Goal: Information Seeking & Learning: Find specific fact

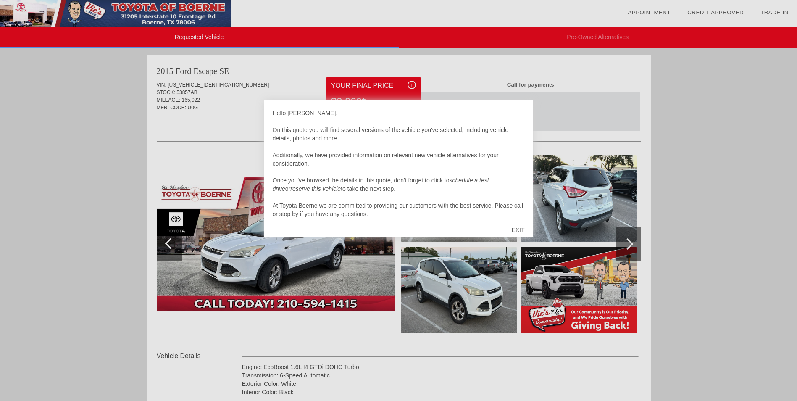
click at [516, 227] on div "EXIT" at bounding box center [518, 229] width 30 height 25
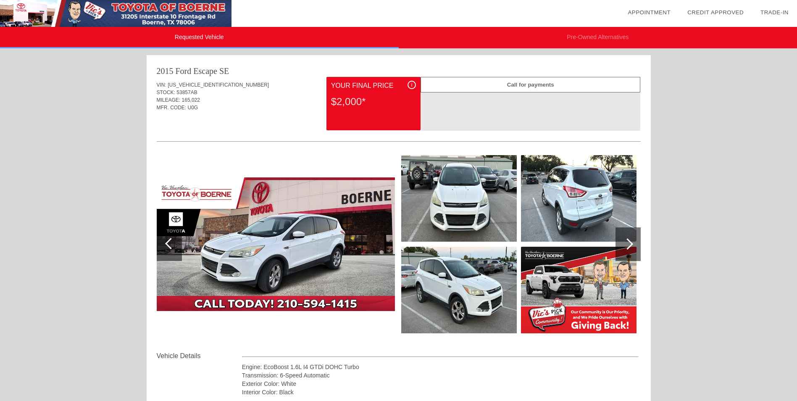
click at [588, 208] on img at bounding box center [579, 198] width 116 height 87
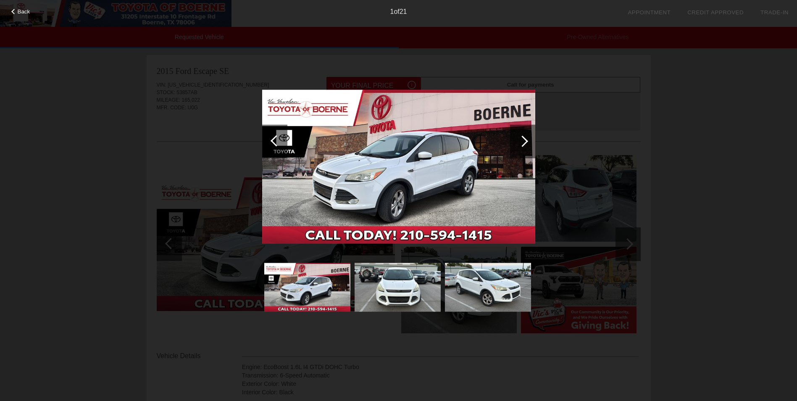
click at [523, 140] on div at bounding box center [522, 140] width 11 height 11
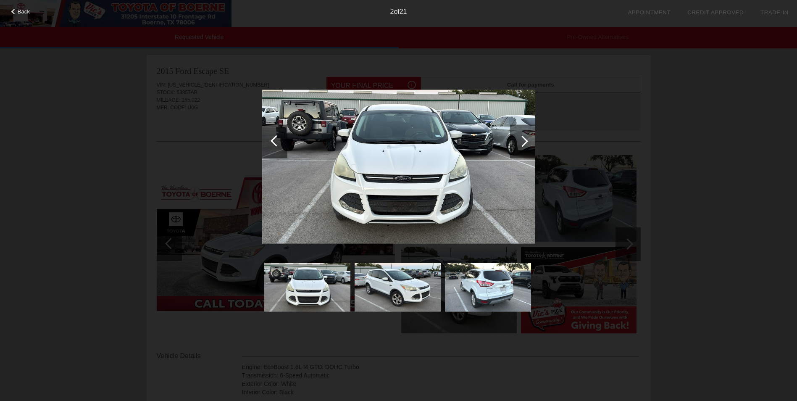
click at [523, 140] on div at bounding box center [522, 140] width 11 height 11
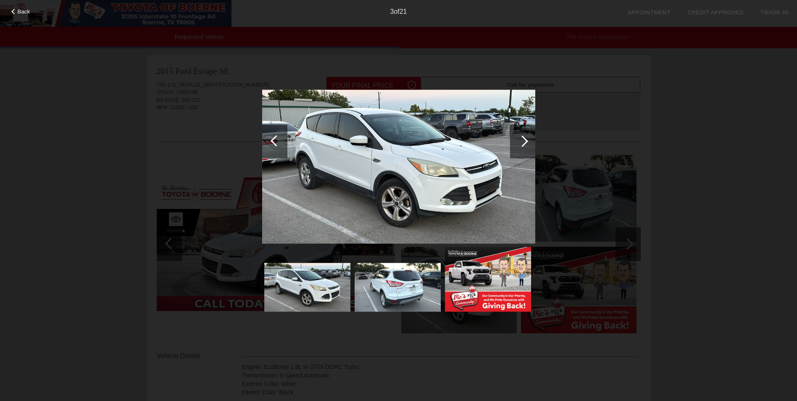
click at [523, 140] on div at bounding box center [522, 140] width 11 height 11
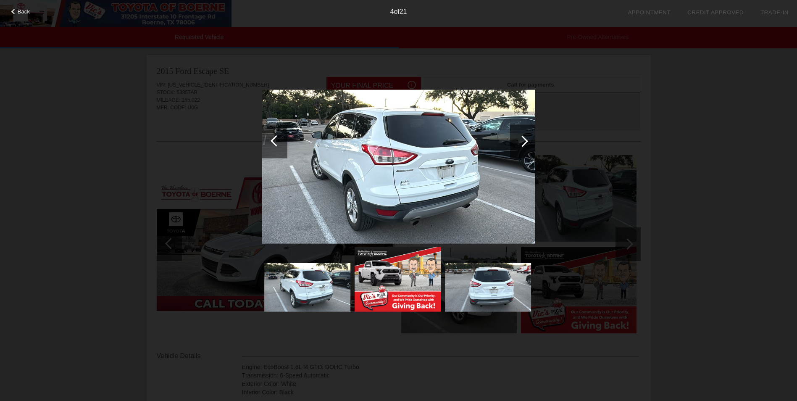
click at [523, 140] on div at bounding box center [522, 140] width 11 height 11
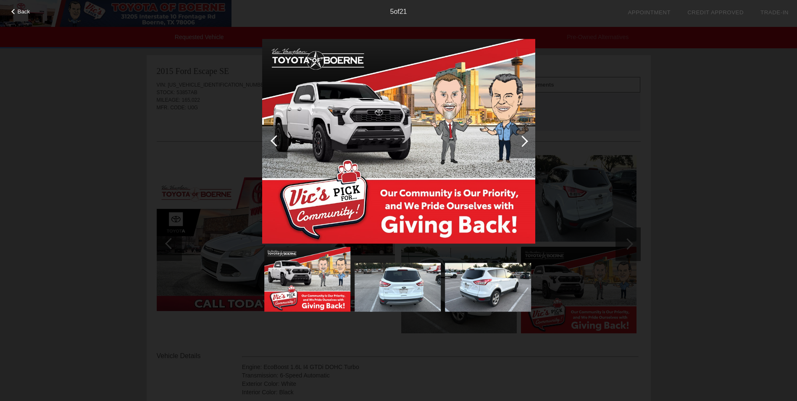
click at [523, 140] on div at bounding box center [522, 140] width 11 height 11
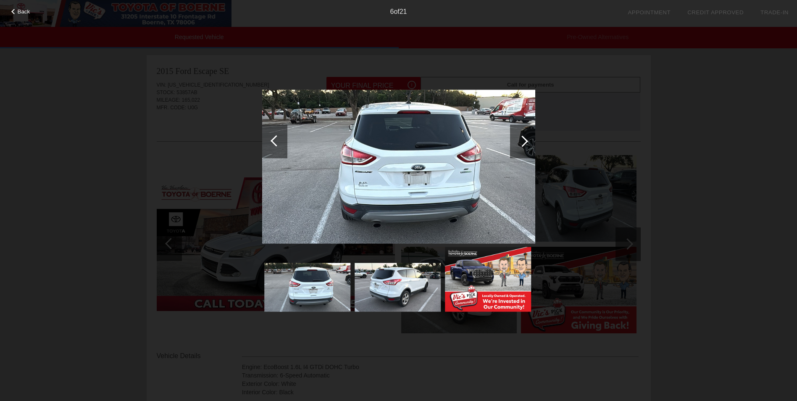
click at [523, 140] on div at bounding box center [522, 140] width 11 height 11
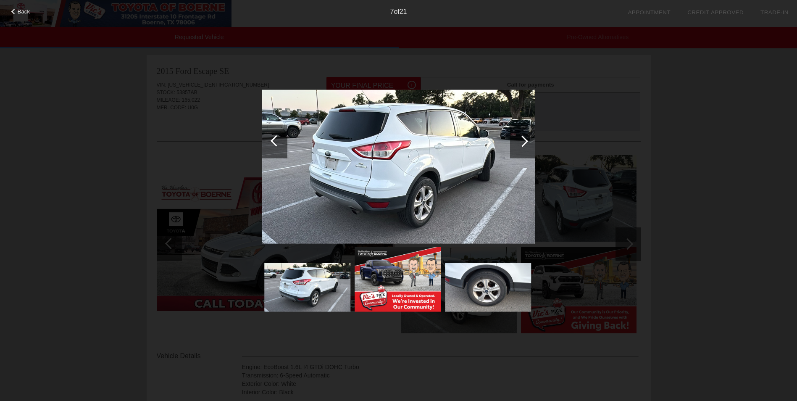
click at [523, 140] on div at bounding box center [522, 140] width 11 height 11
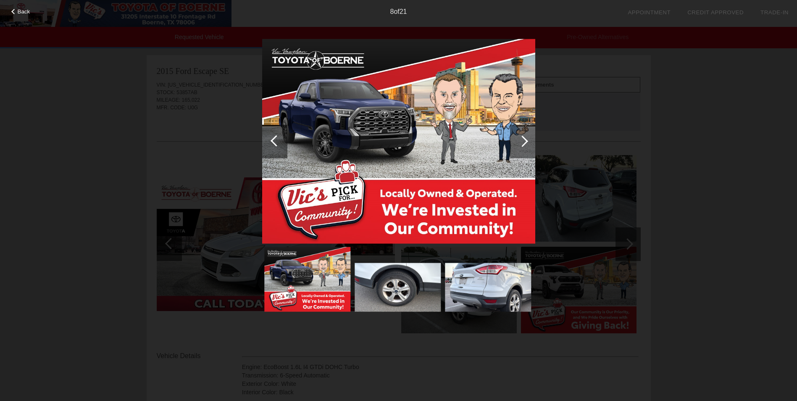
click at [523, 140] on div at bounding box center [522, 140] width 11 height 11
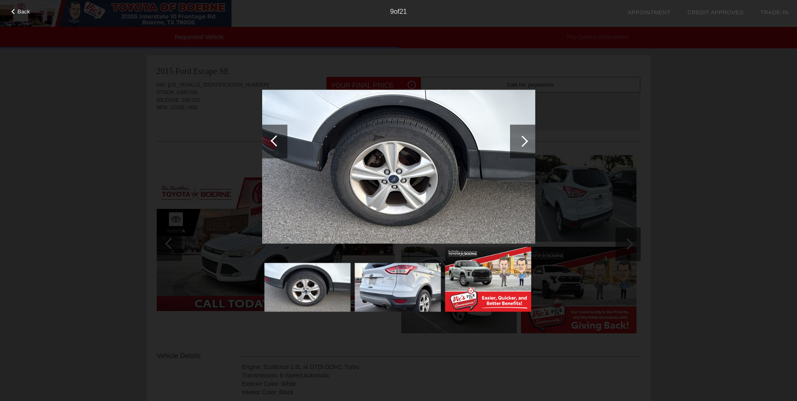
click at [523, 140] on div at bounding box center [522, 140] width 11 height 11
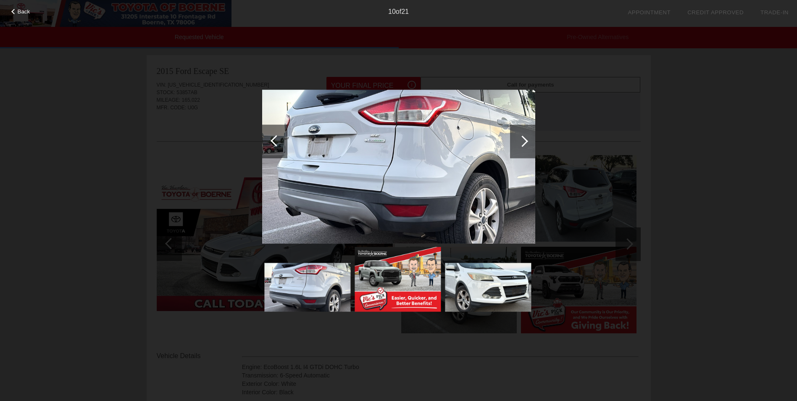
click at [523, 140] on div at bounding box center [522, 140] width 11 height 11
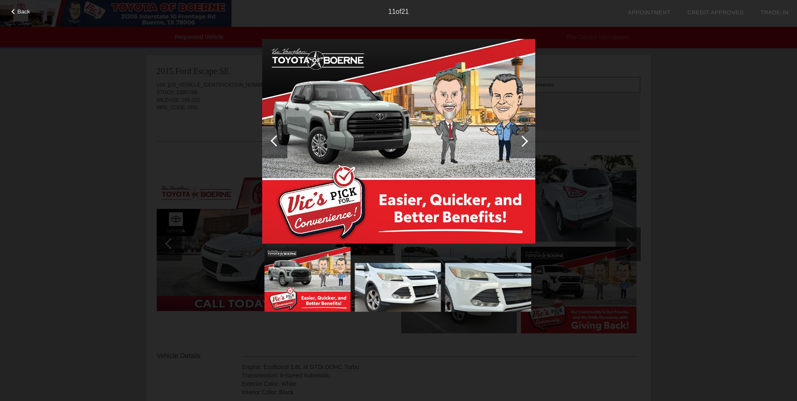
click at [523, 140] on div at bounding box center [522, 140] width 11 height 11
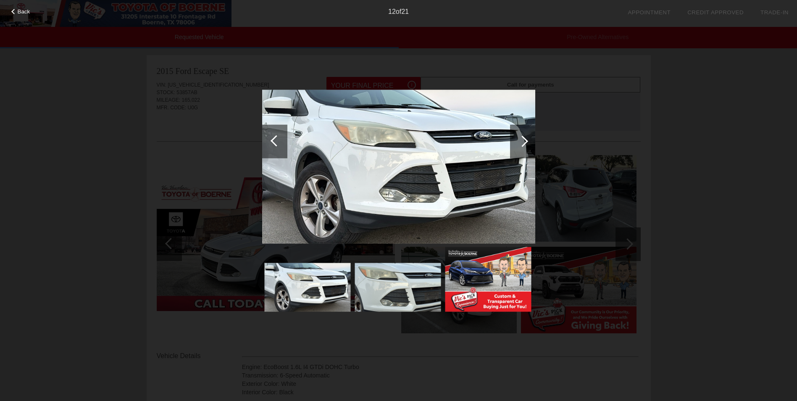
click at [523, 140] on div at bounding box center [522, 140] width 11 height 11
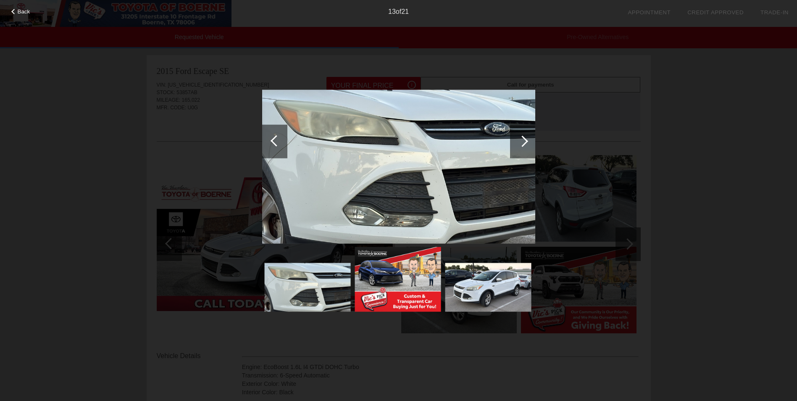
click at [523, 140] on div at bounding box center [522, 140] width 11 height 11
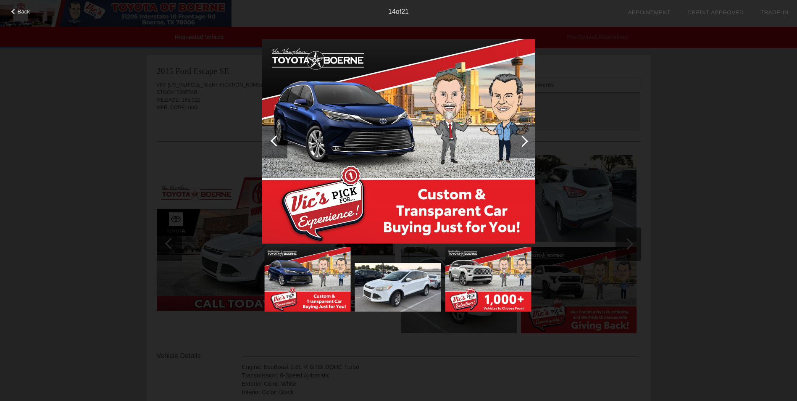
click at [523, 140] on div at bounding box center [522, 140] width 11 height 11
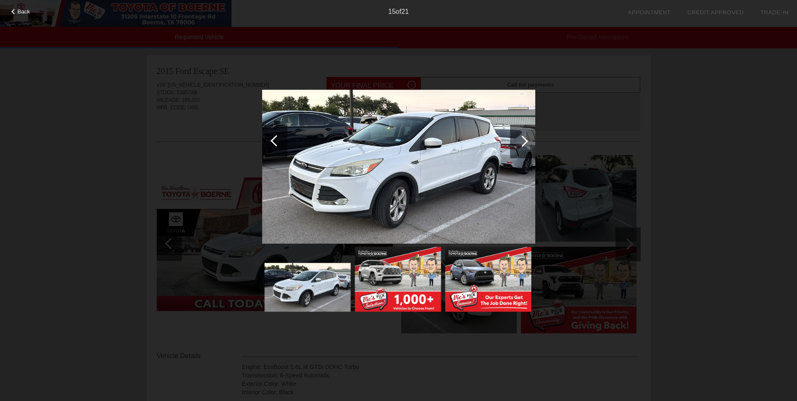
click at [523, 140] on div at bounding box center [522, 140] width 11 height 11
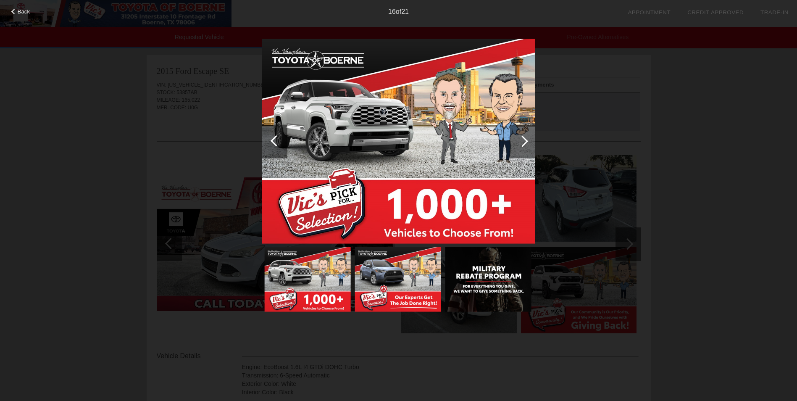
click at [523, 140] on div at bounding box center [522, 140] width 11 height 11
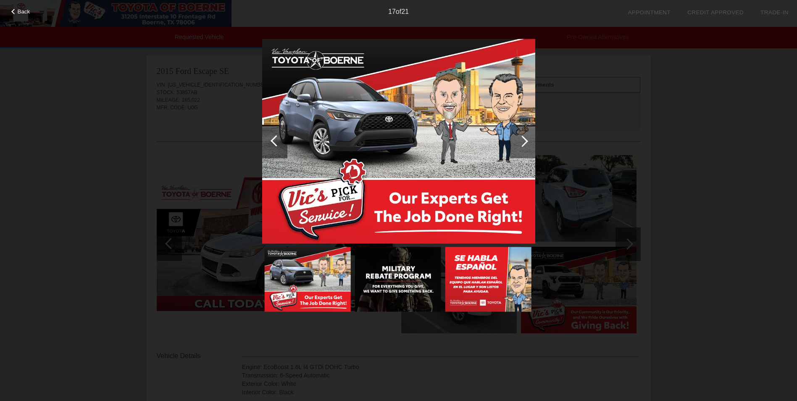
click at [523, 140] on div at bounding box center [522, 140] width 11 height 11
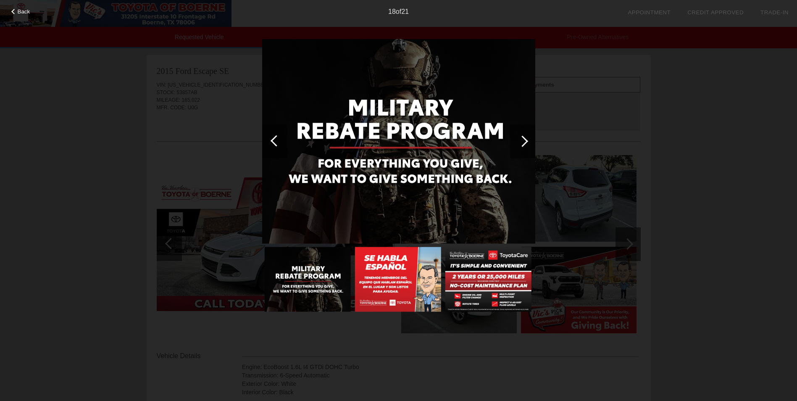
click at [523, 140] on div at bounding box center [522, 140] width 11 height 11
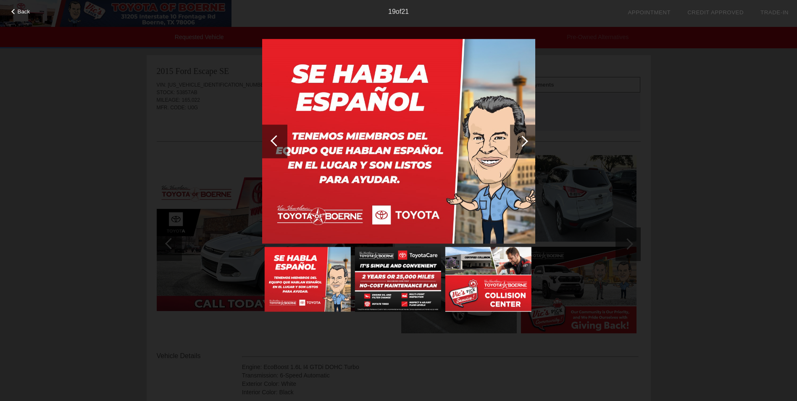
click at [523, 140] on div at bounding box center [522, 140] width 11 height 11
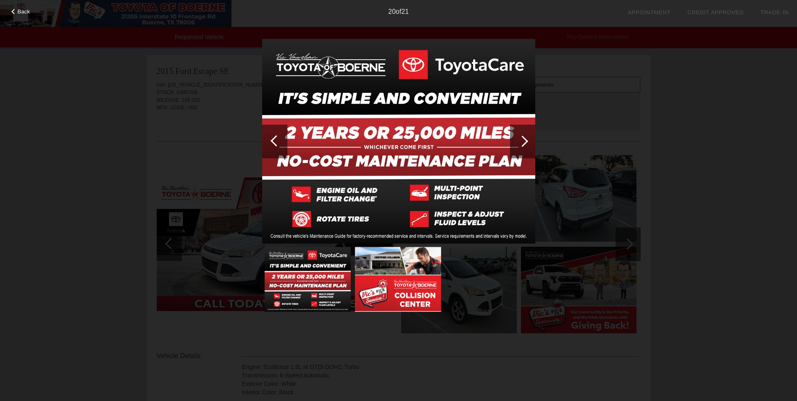
click at [523, 140] on div at bounding box center [522, 140] width 11 height 11
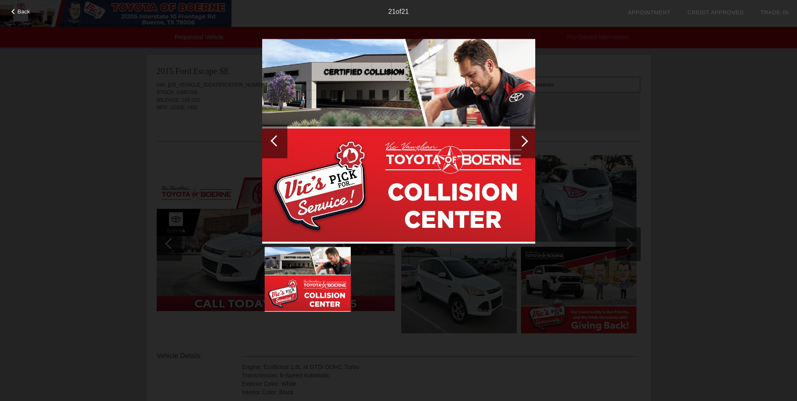
click at [523, 140] on div at bounding box center [522, 140] width 11 height 11
click at [100, 219] on div "Back 21 of 21" at bounding box center [398, 200] width 797 height 401
click at [21, 13] on span "Back" at bounding box center [24, 11] width 13 height 6
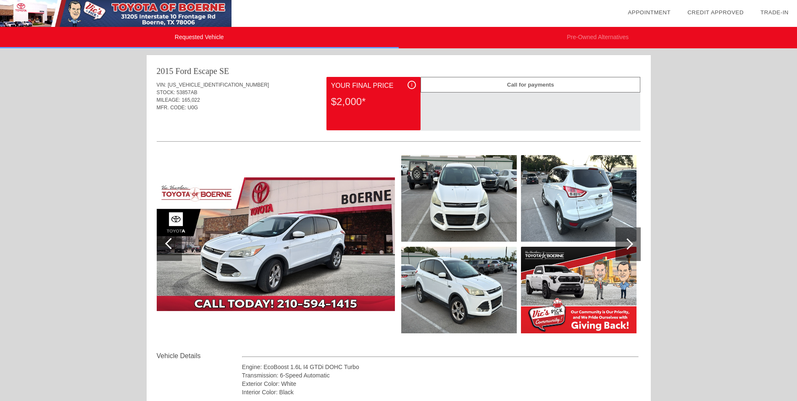
scroll to position [210, 0]
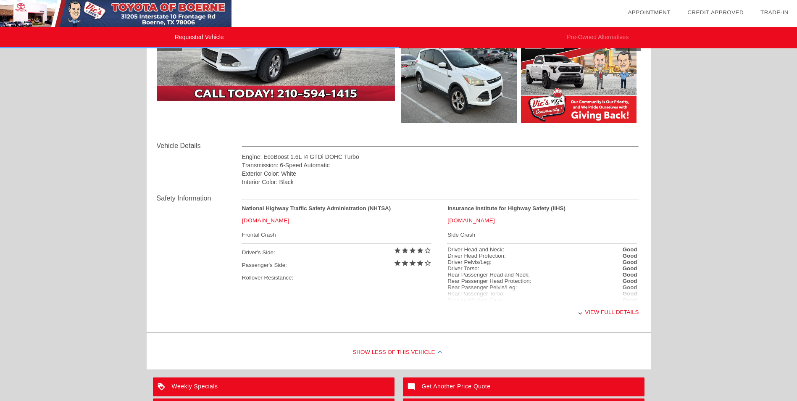
click at [612, 314] on div "View full details" at bounding box center [440, 312] width 397 height 21
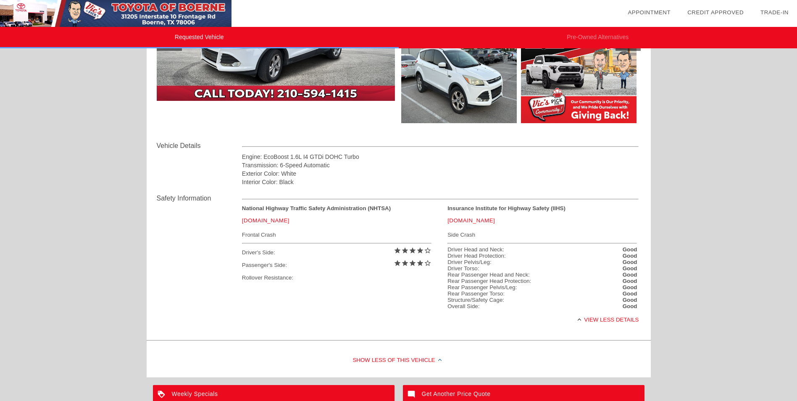
click at [196, 277] on div "Safety Information National Highway Traffic Safety Administration (NHTSA) [DOMA…" at bounding box center [399, 261] width 484 height 151
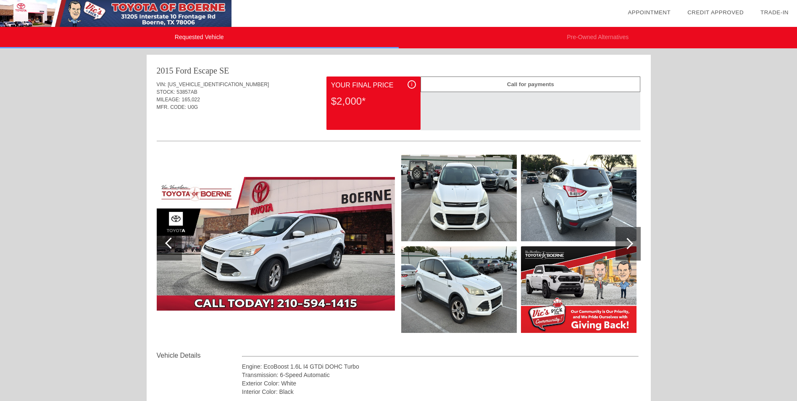
scroll to position [0, 0]
drag, startPoint x: 246, startPoint y: 69, endPoint x: 157, endPoint y: 72, distance: 88.7
click at [157, 72] on div "2015 Ford Escape SE" at bounding box center [399, 71] width 484 height 12
copy div "2015 Ford Escape SE"
click at [211, 135] on div "VIN: [US_VEHICLE_IDENTIFICATION_NUMBER] STOCK: 53857AB MILEAGE: 165,022 MFR. CO…" at bounding box center [399, 214] width 484 height 274
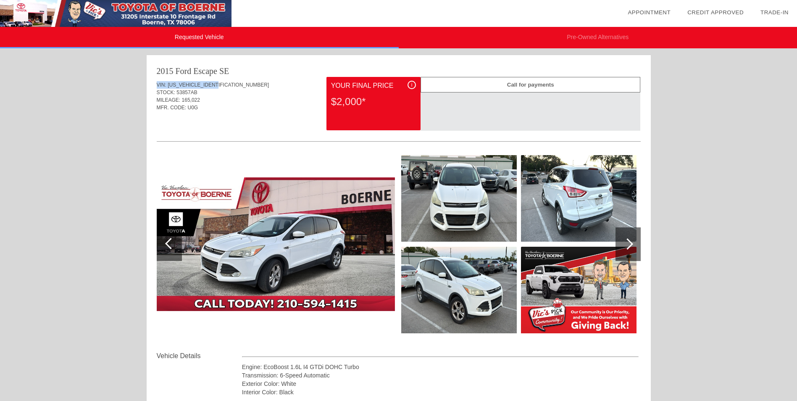
drag, startPoint x: 222, startPoint y: 84, endPoint x: 152, endPoint y: 85, distance: 70.2
click at [152, 85] on div "2015 Ford Escape SE VIN: [US_VEHICLE_IDENTIFICATION_NUMBER] STOCK: 53857AB MILE…" at bounding box center [399, 301] width 504 height 492
copy div "VIN: [US_VEHICLE_IDENTIFICATION_NUMBER]"
click at [216, 84] on span "[US_VEHICLE_IDENTIFICATION_NUMBER]" at bounding box center [218, 85] width 101 height 6
drag, startPoint x: 219, startPoint y: 84, endPoint x: 168, endPoint y: 81, distance: 51.4
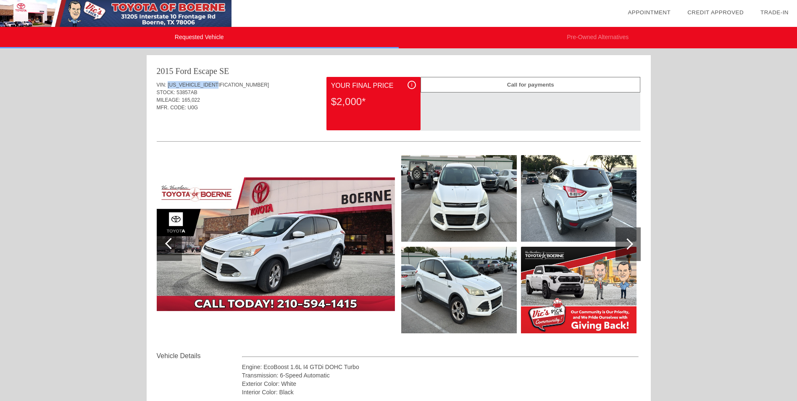
click at [168, 81] on div "VIN: [US_VEHICLE_IDENTIFICATION_NUMBER] STOCK: 53857AB MILEAGE: 165,022 MFR. CO…" at bounding box center [399, 97] width 484 height 40
copy span "[US_VEHICLE_IDENTIFICATION_NUMBER]"
